Goal: Download file/media

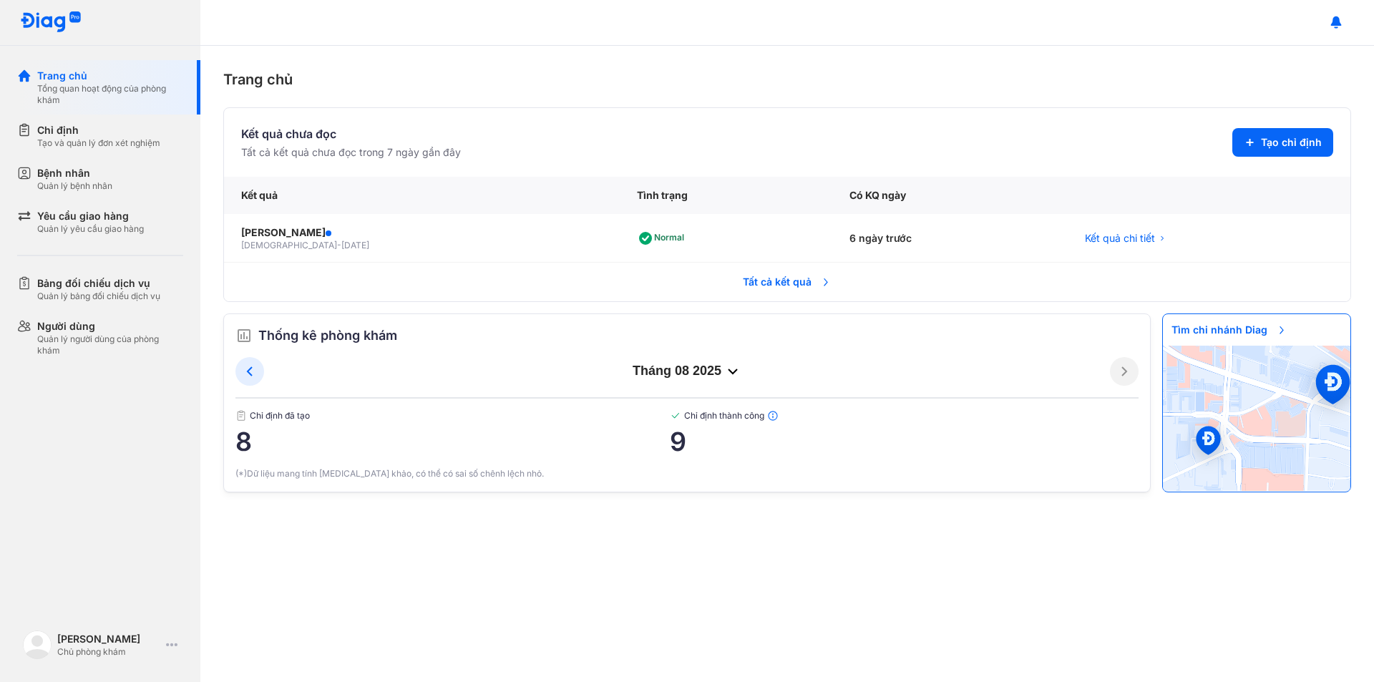
click at [807, 281] on span "Tất cả kết quả" at bounding box center [787, 281] width 106 height 31
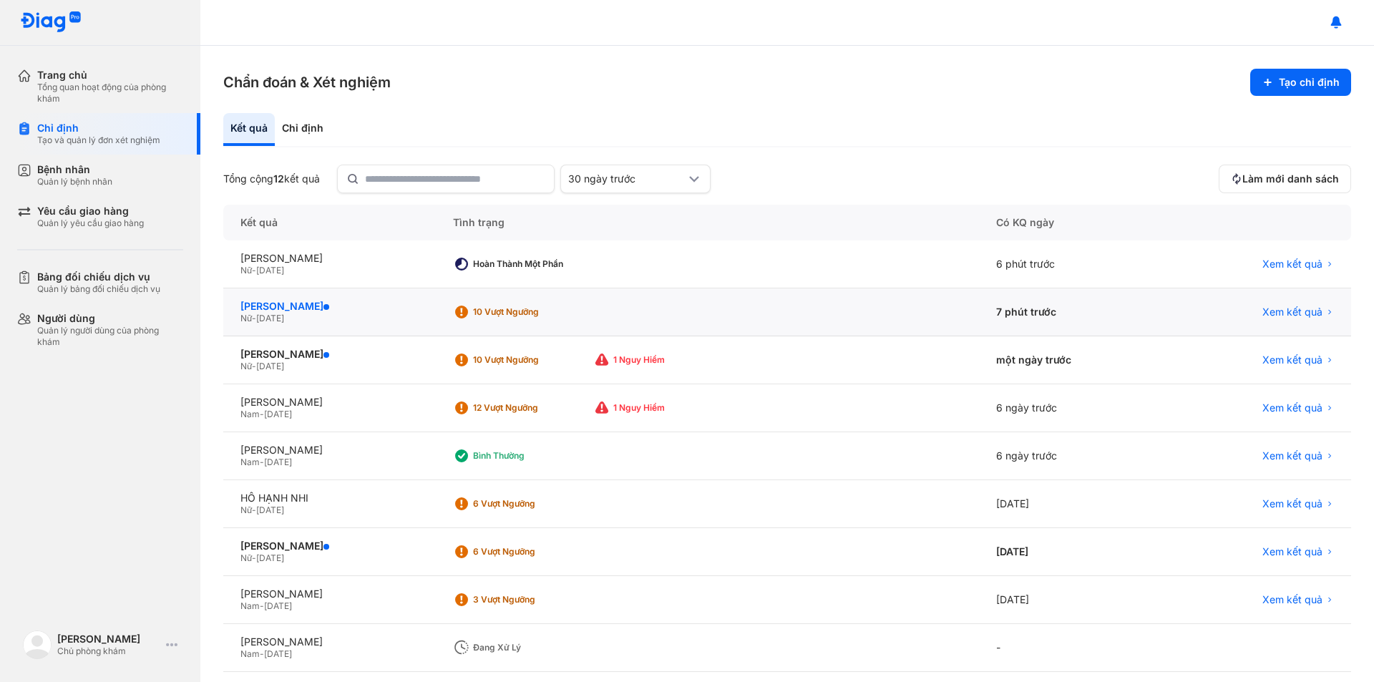
click at [301, 303] on div "[PERSON_NAME]" at bounding box center [330, 306] width 178 height 13
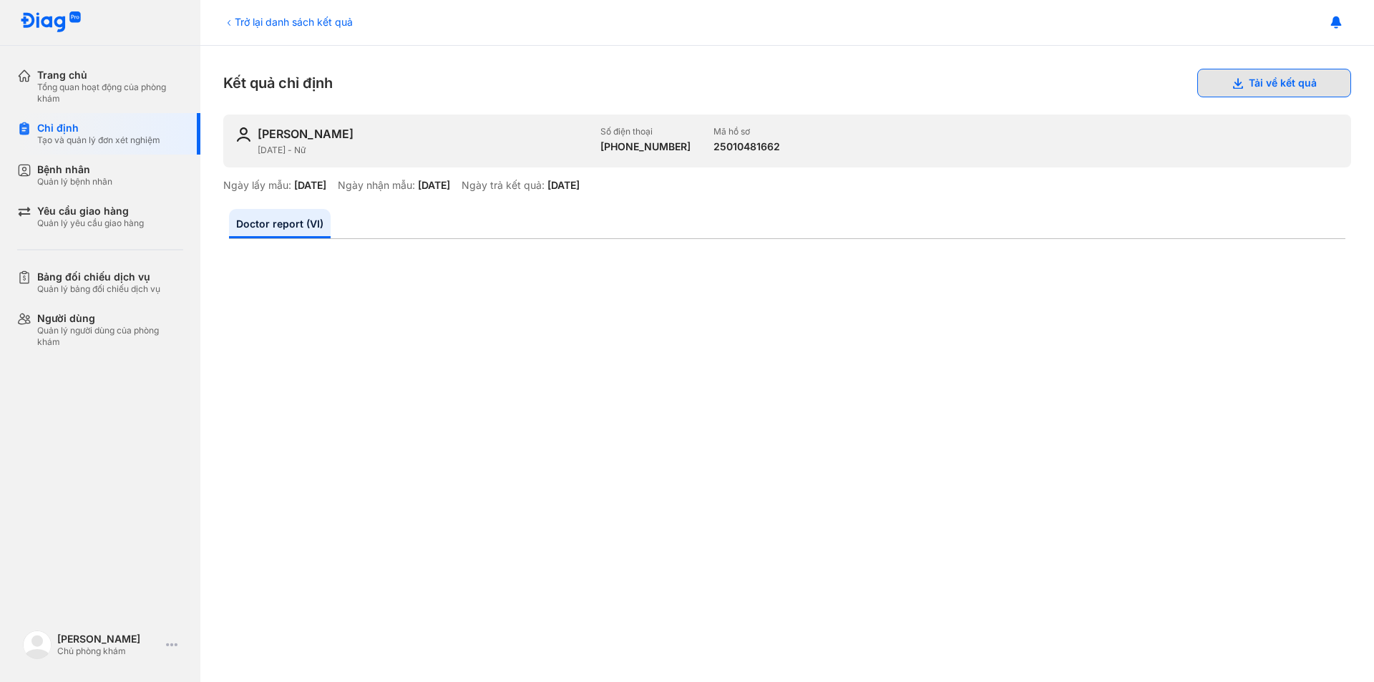
click at [1278, 74] on button "Tải về kết quả" at bounding box center [1275, 83] width 154 height 29
drag, startPoint x: 1073, startPoint y: 217, endPoint x: 1011, endPoint y: 186, distance: 69.5
click at [1073, 217] on ul "Doctor report (VI)" at bounding box center [787, 224] width 1117 height 30
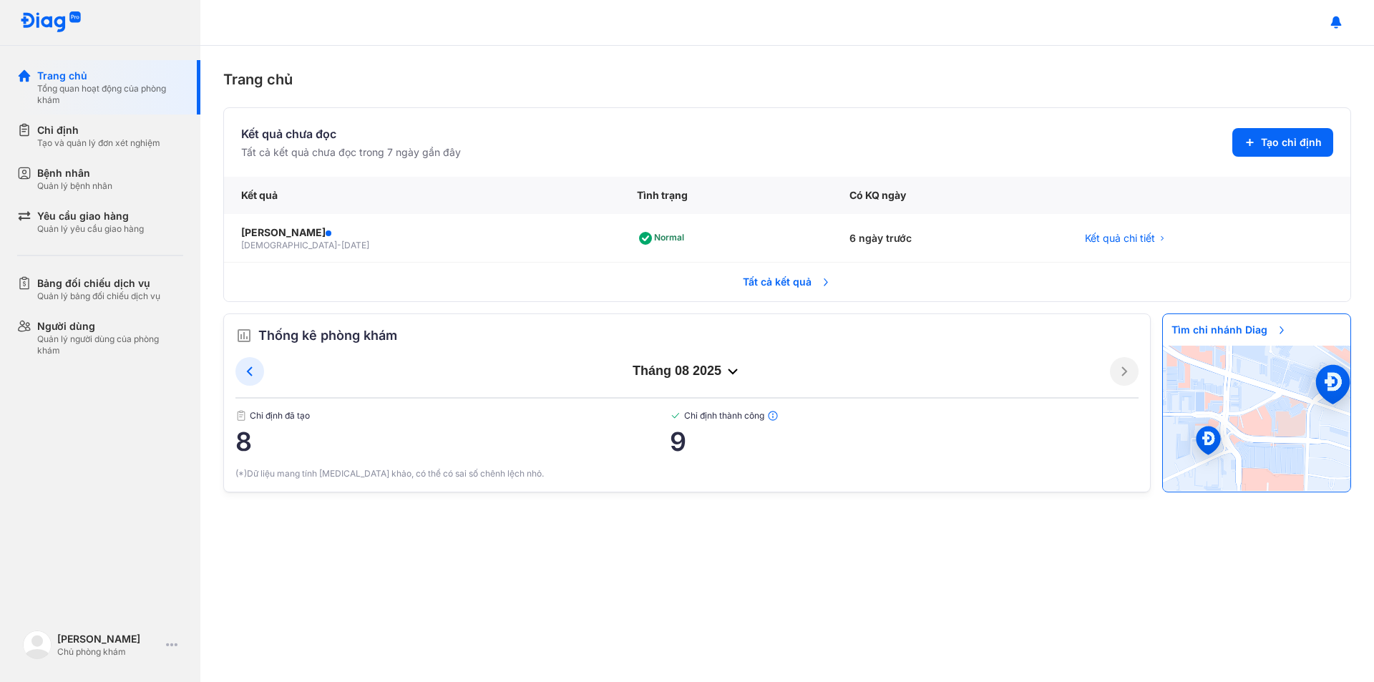
click at [751, 283] on span "Tất cả kết quả" at bounding box center [787, 281] width 106 height 31
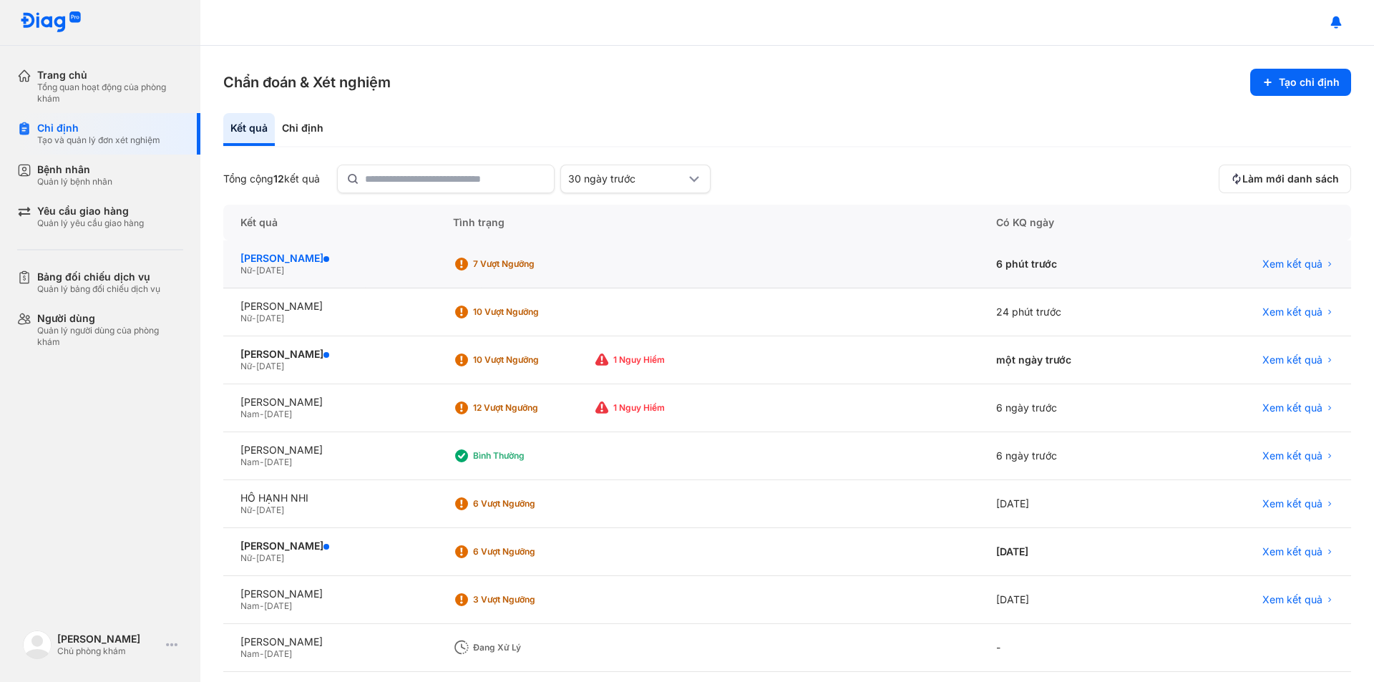
click at [338, 254] on div "[PERSON_NAME]" at bounding box center [330, 258] width 178 height 13
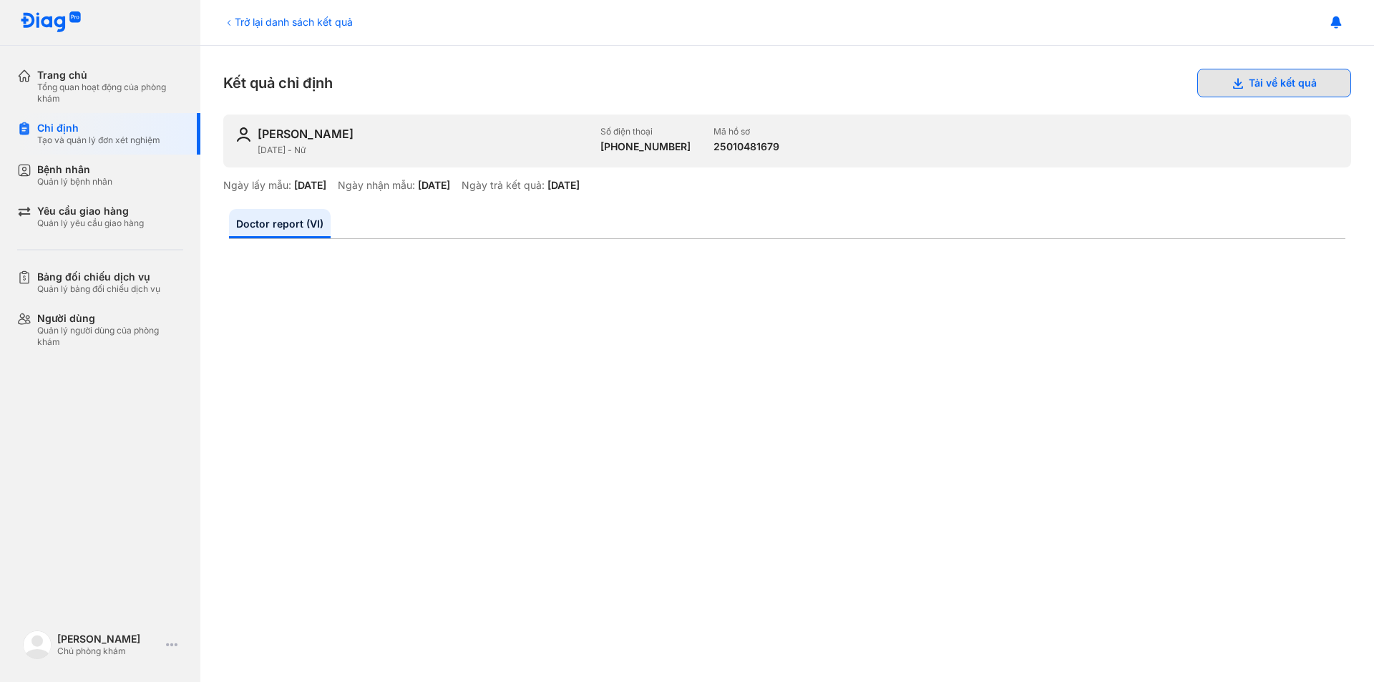
click at [1278, 82] on button "Tải về kết quả" at bounding box center [1275, 83] width 154 height 29
